Goal: Find specific page/section: Find specific page/section

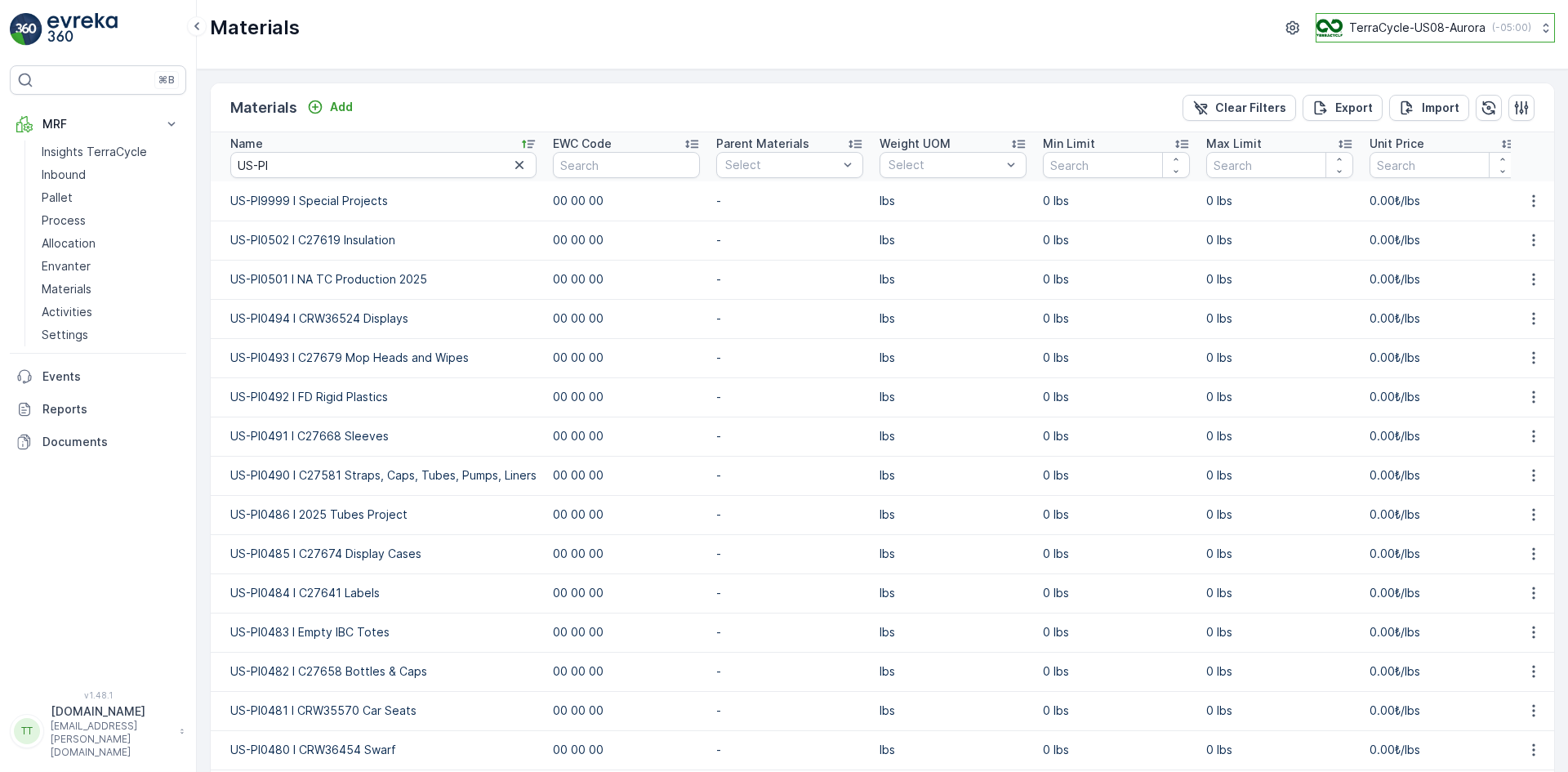
click at [1365, 24] on p "TerraCycle-US08-Aurora" at bounding box center [1417, 27] width 136 height 16
type input "fr"
click at [1418, 101] on span "TerraCycle- FR02 -MRF" at bounding box center [1418, 100] width 182 height 16
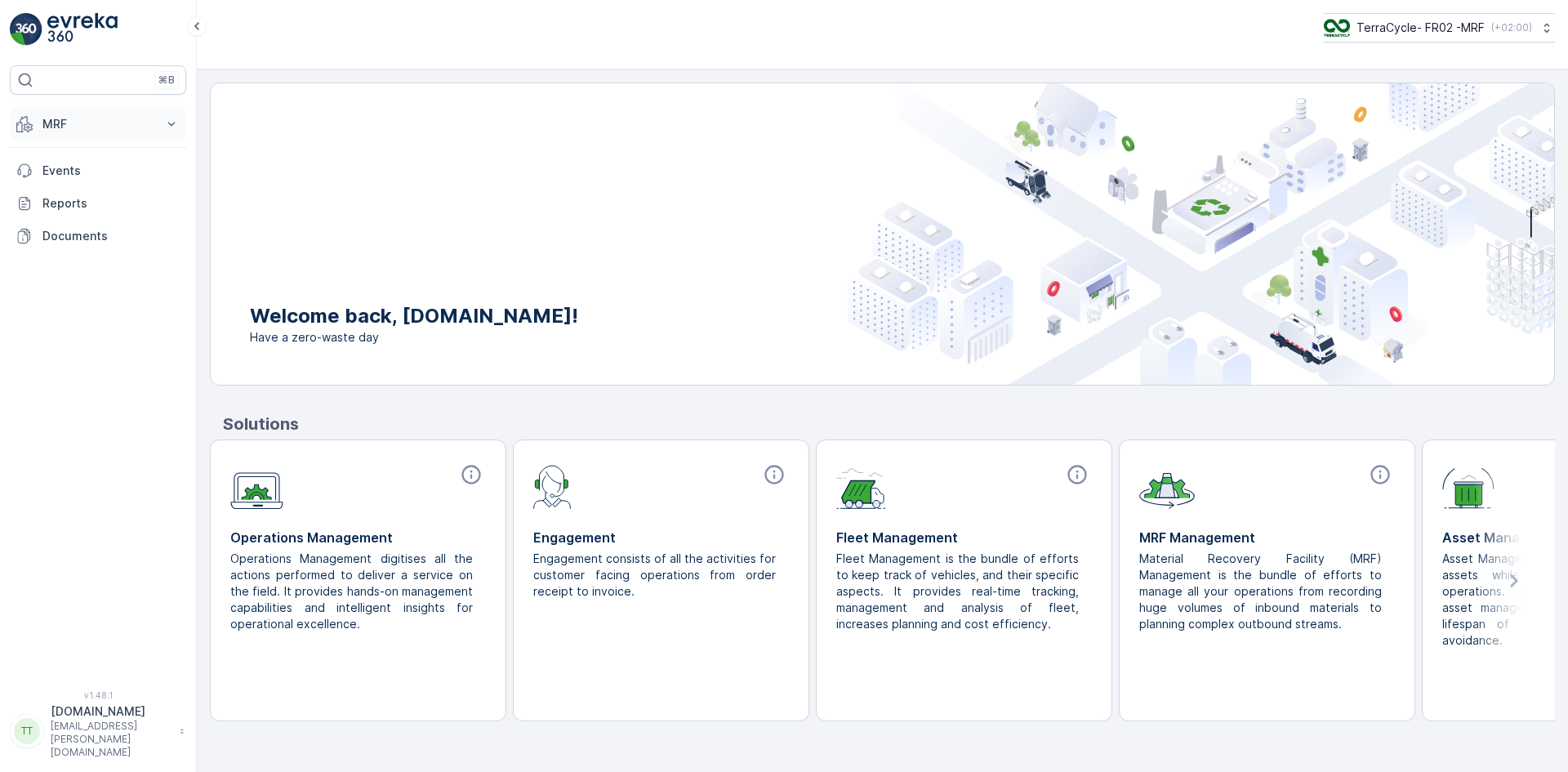
click at [69, 119] on p "MRF" at bounding box center [97, 123] width 111 height 16
click at [82, 244] on p "Expédition" at bounding box center [71, 242] width 59 height 16
